Goal: Navigation & Orientation: Find specific page/section

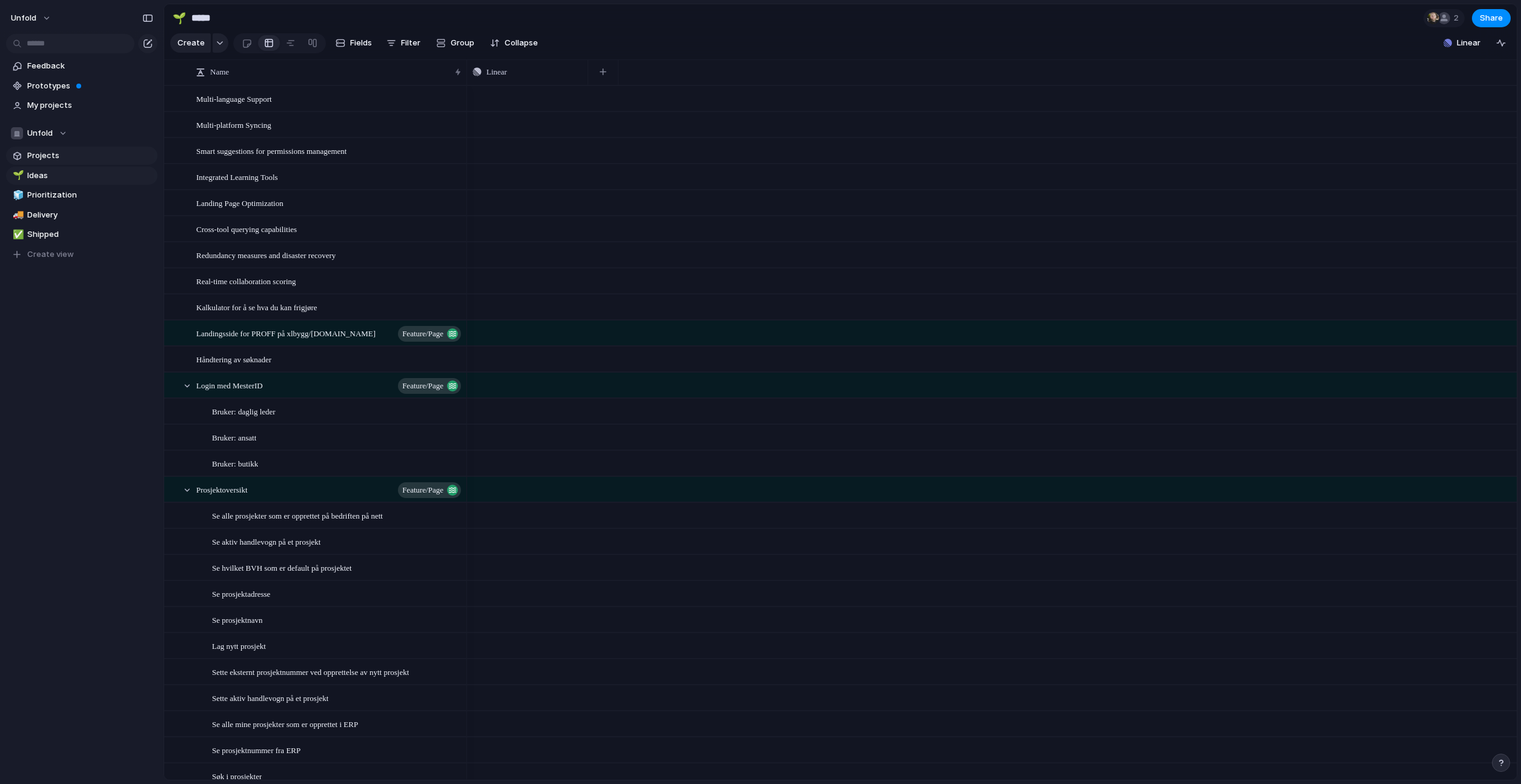
click at [79, 162] on link "Projects" at bounding box center [82, 155] width 152 height 18
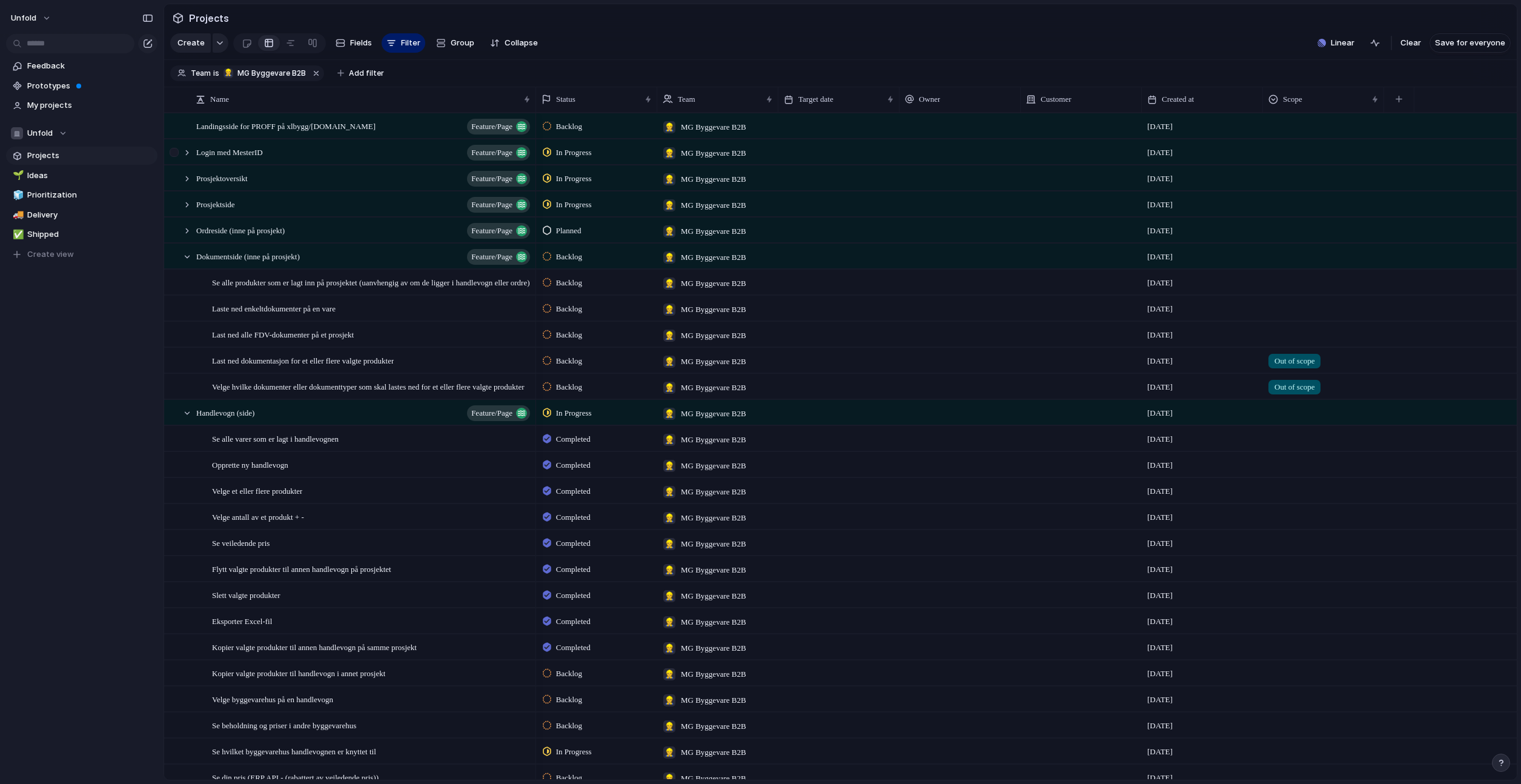
click at [176, 154] on div at bounding box center [174, 152] width 9 height 9
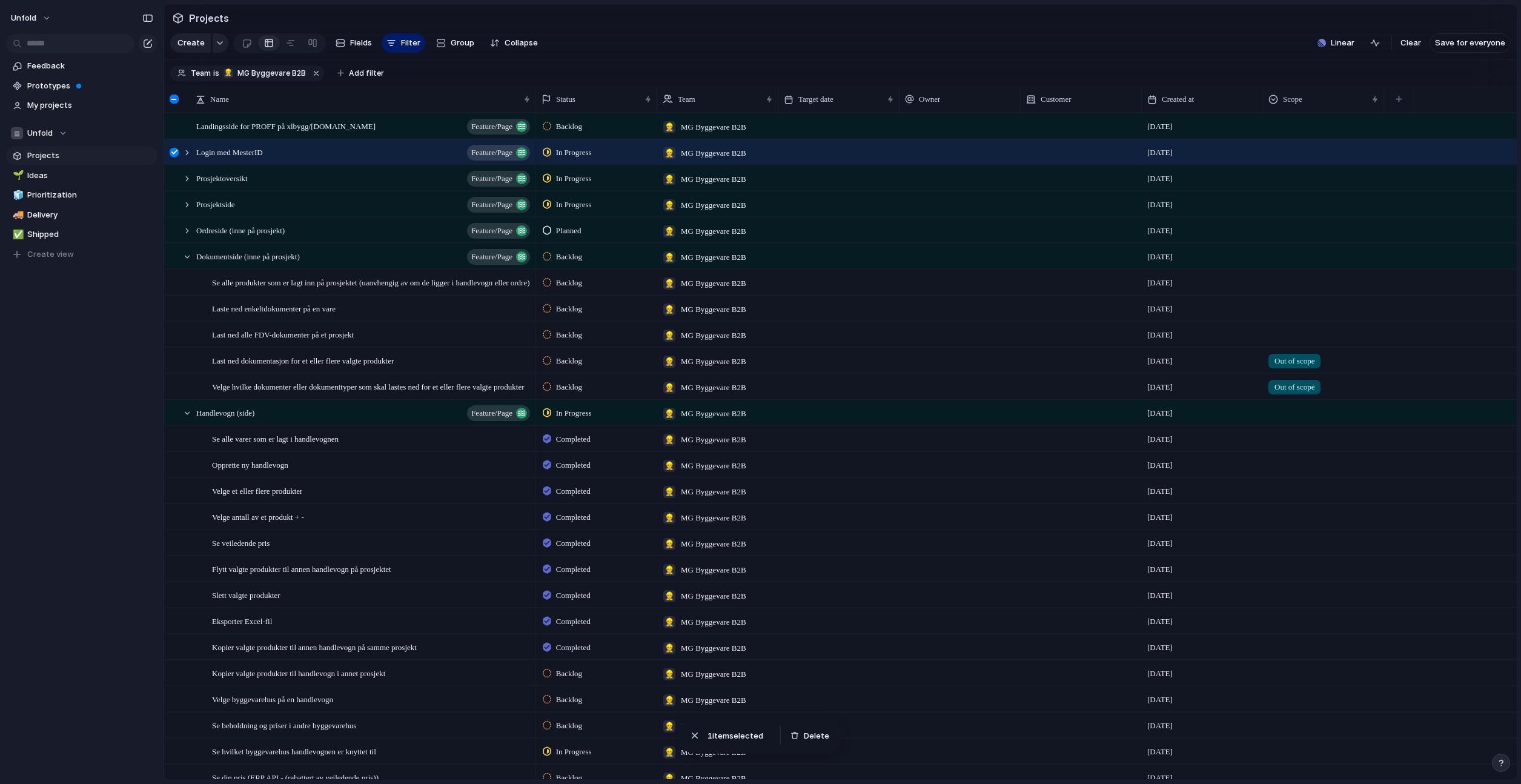
click at [174, 152] on div at bounding box center [174, 152] width 9 height 9
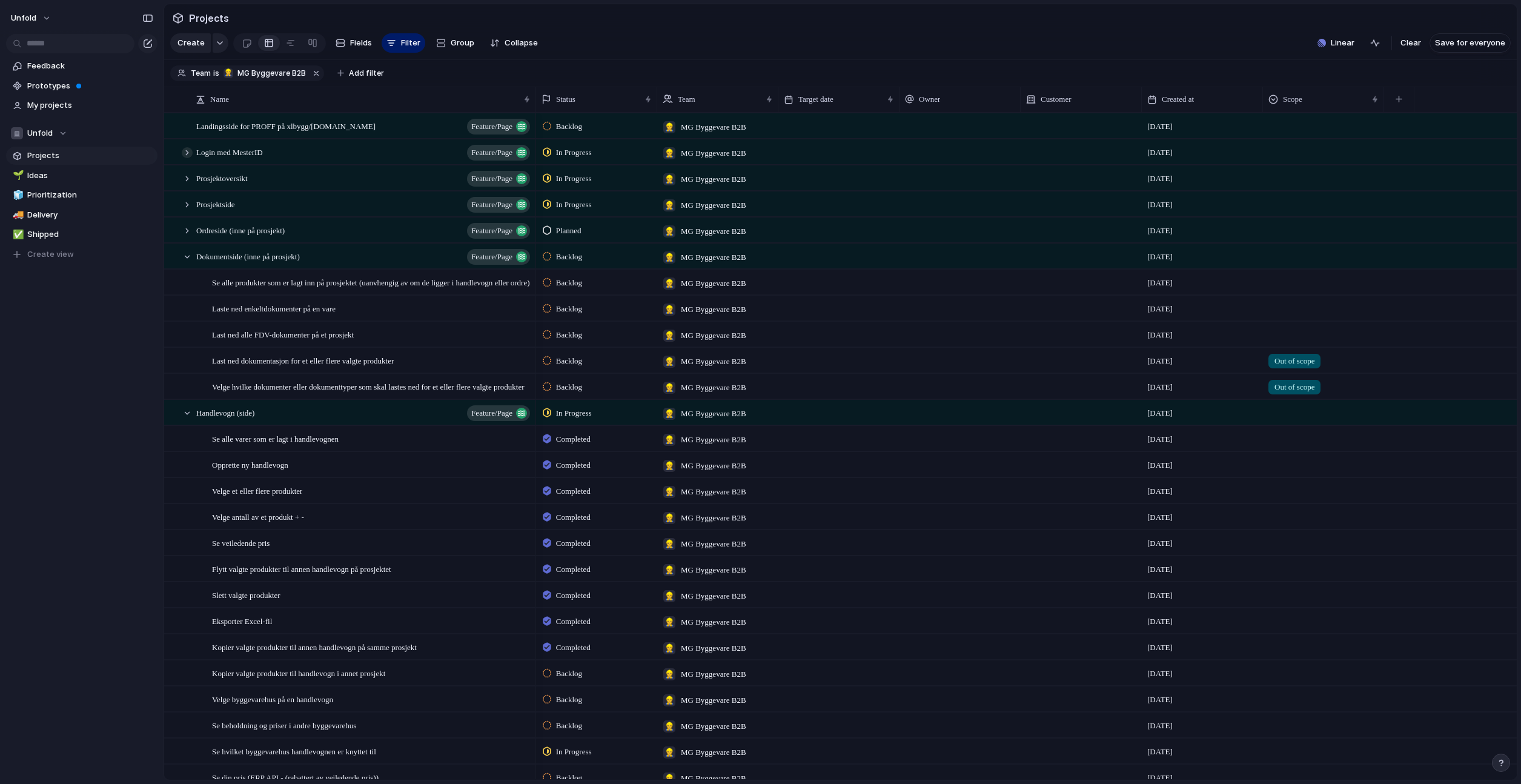
click at [188, 154] on div at bounding box center [187, 152] width 11 height 11
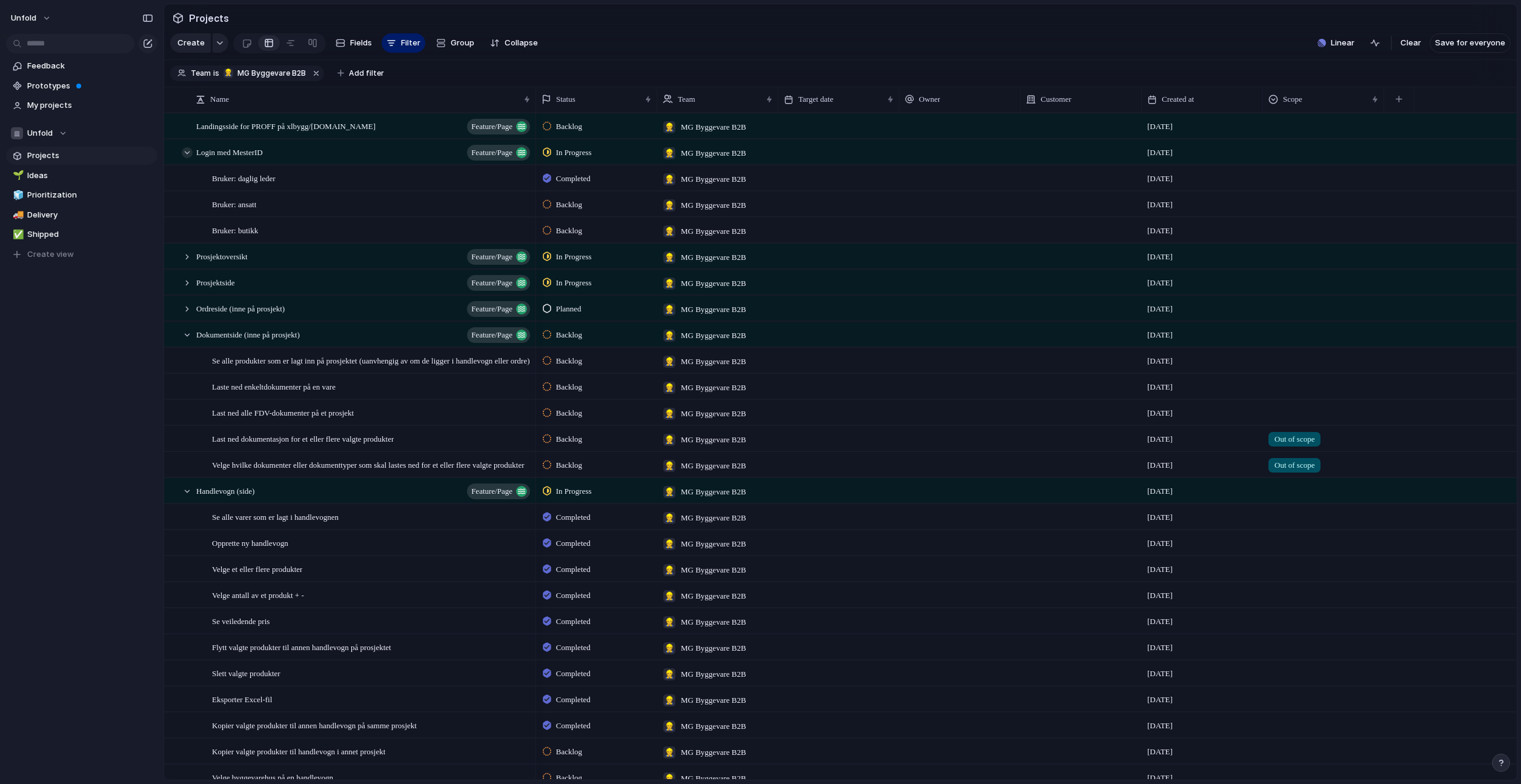
click at [188, 154] on div at bounding box center [187, 152] width 11 height 11
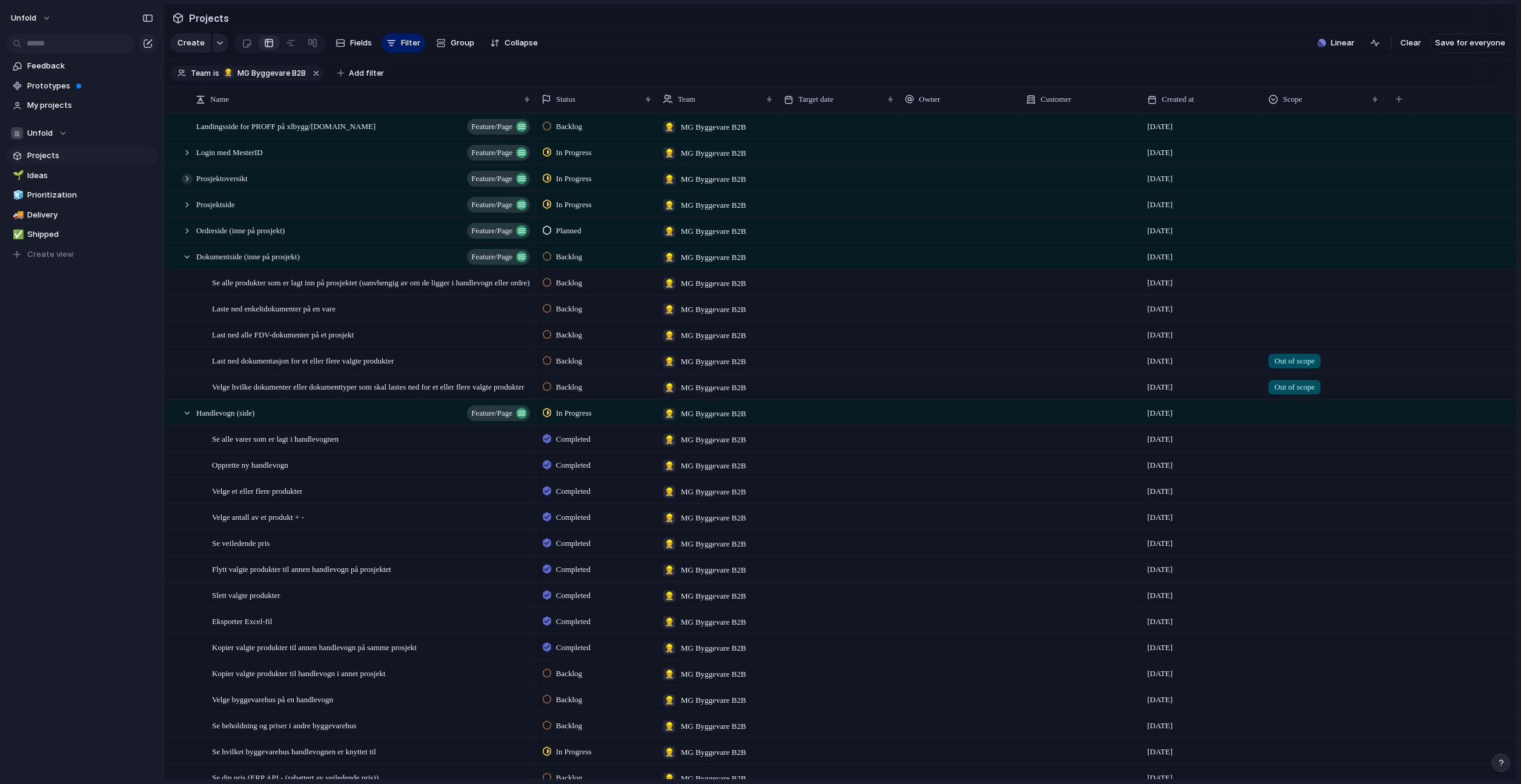
click at [188, 175] on div at bounding box center [187, 178] width 11 height 11
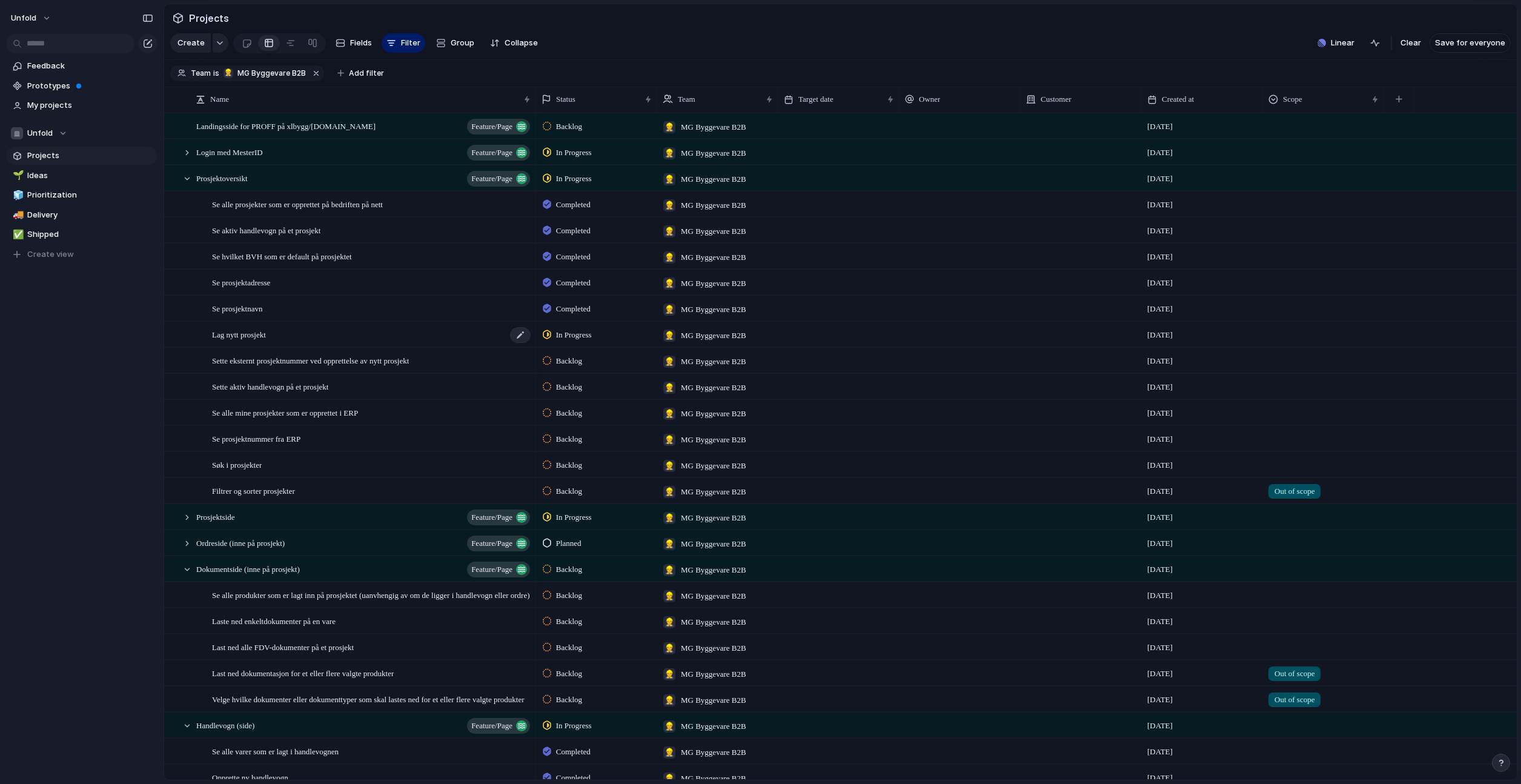
click at [300, 334] on div "Lag nytt prosjekt" at bounding box center [372, 334] width 320 height 25
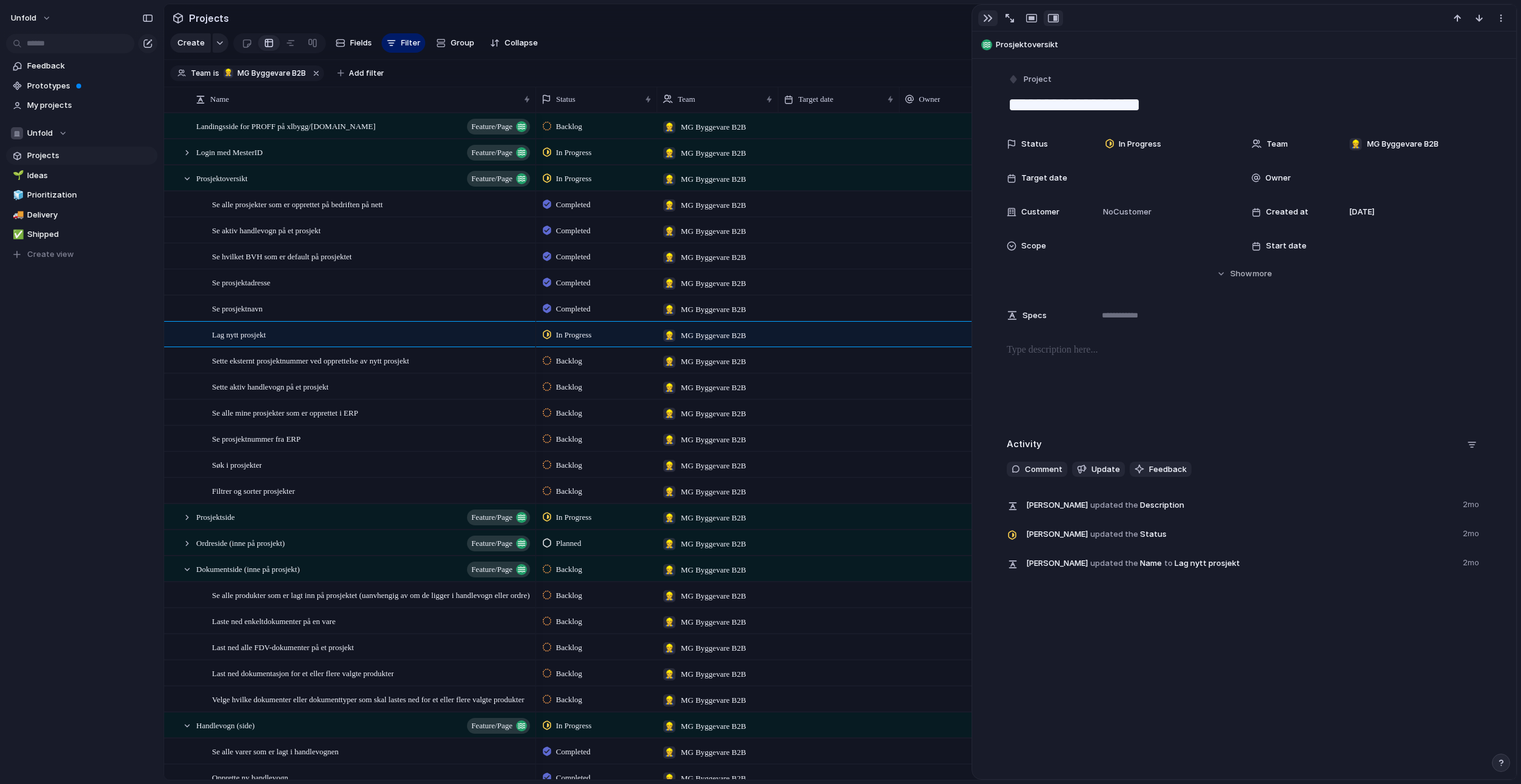
click at [984, 20] on div "button" at bounding box center [987, 18] width 9 height 9
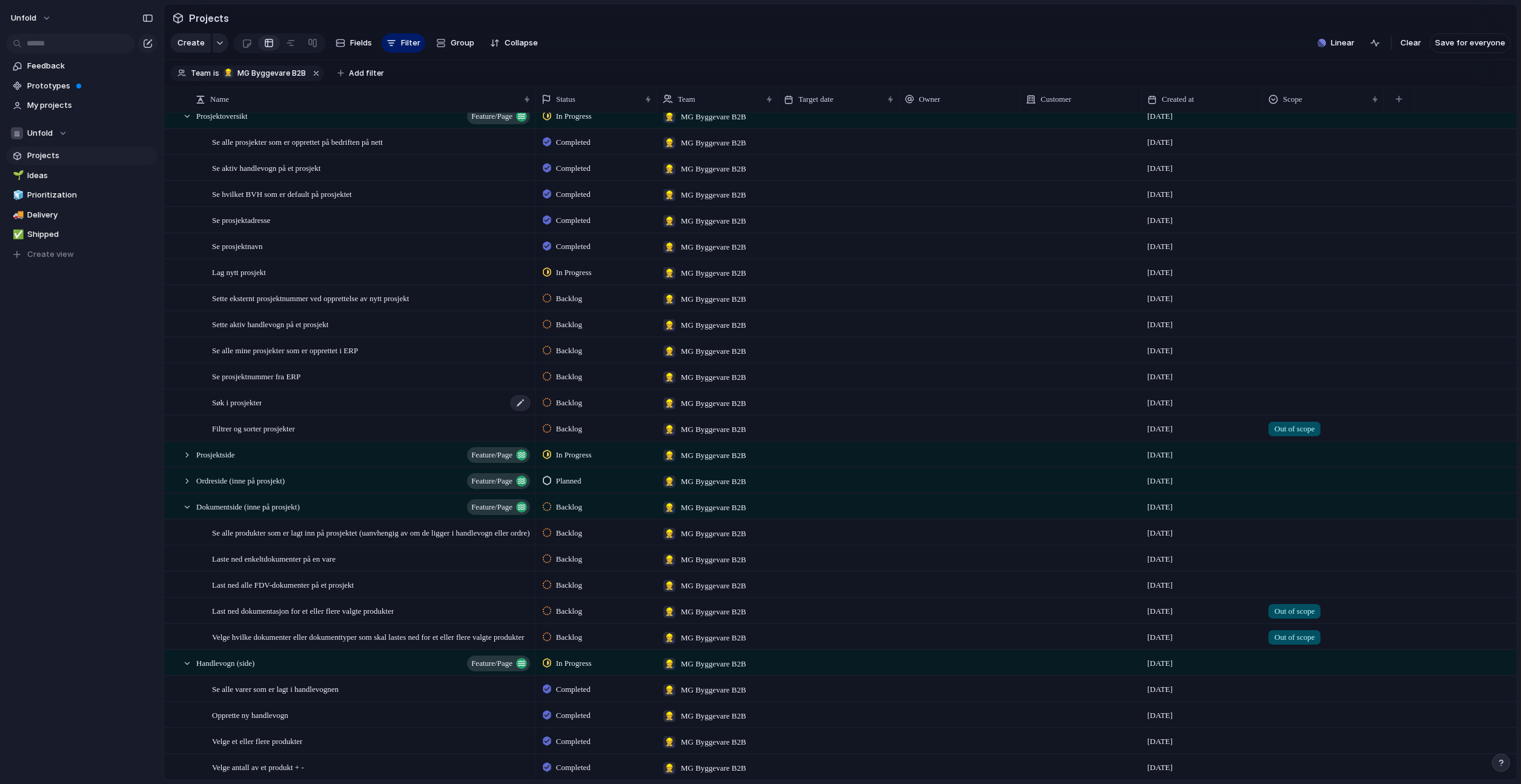
scroll to position [64, 0]
click at [364, 449] on div "Prosjektside Feature/page" at bounding box center [364, 453] width 335 height 25
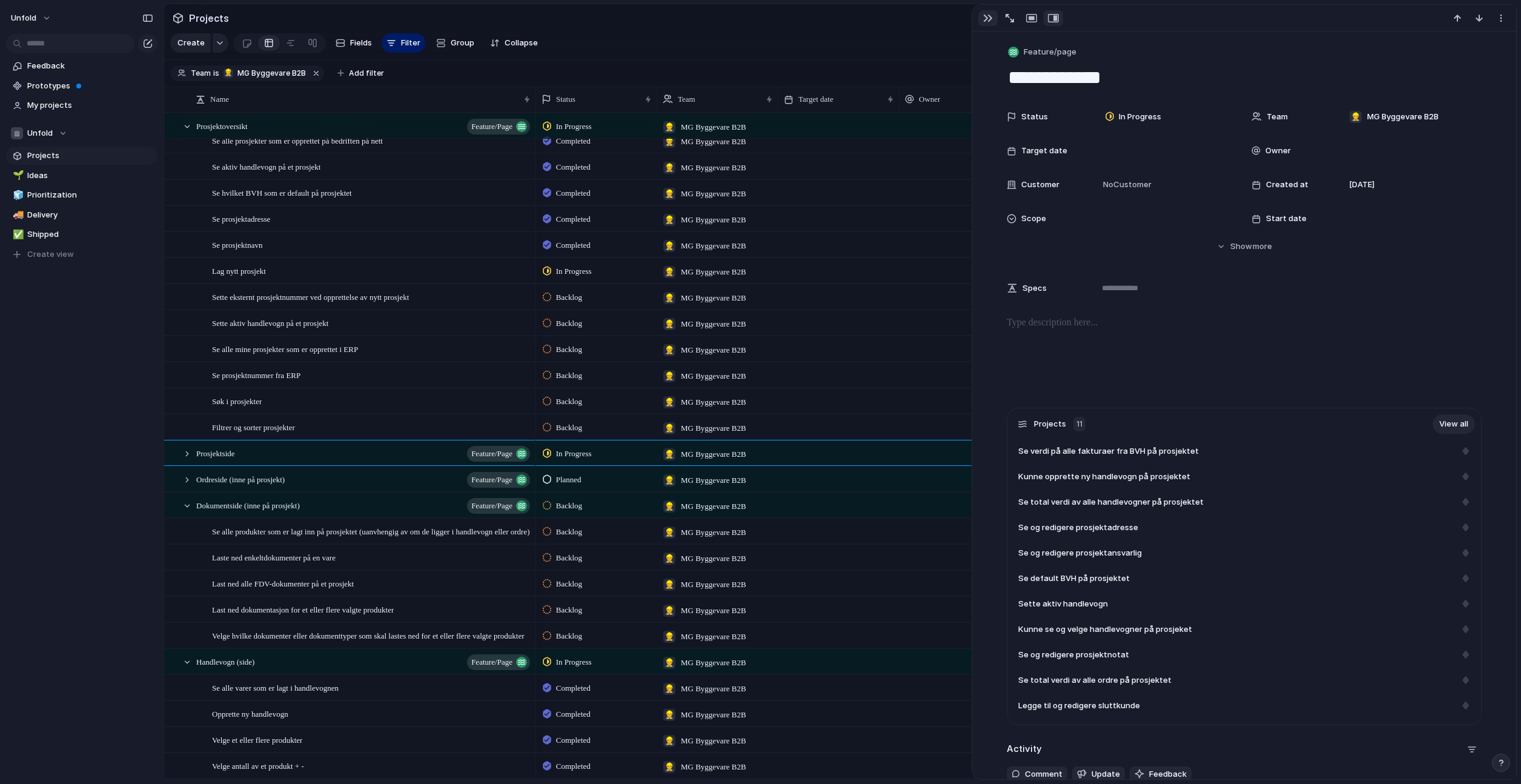
click at [984, 17] on div "button" at bounding box center [987, 18] width 9 height 9
